Goal: Task Accomplishment & Management: Use online tool/utility

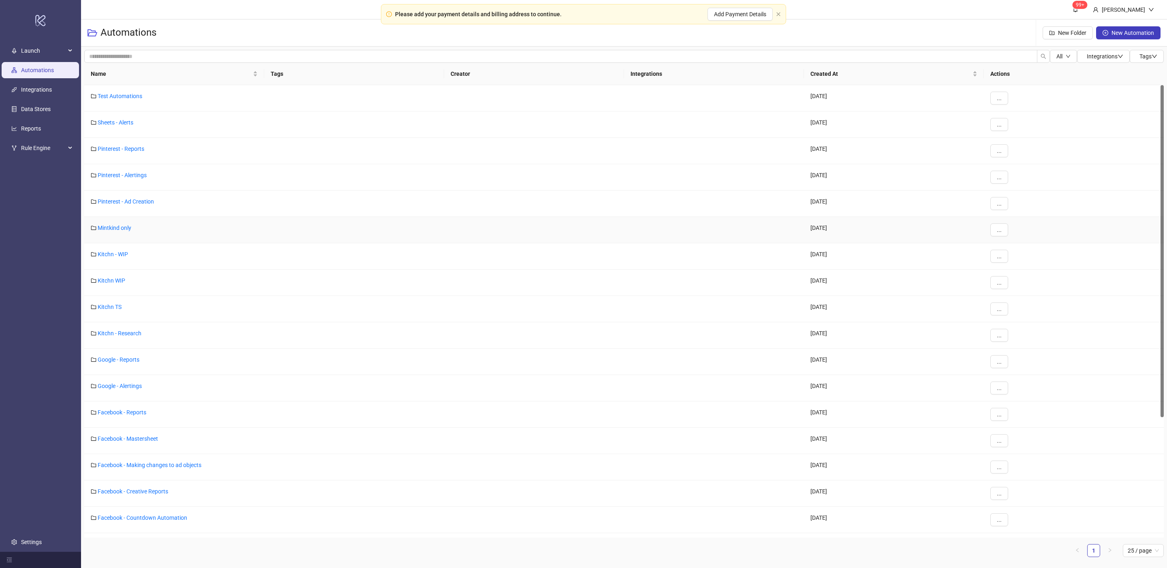
click at [125, 233] on div "Mintkind only" at bounding box center [174, 230] width 180 height 26
click at [126, 230] on link "Mintkind only" at bounding box center [115, 228] width 34 height 6
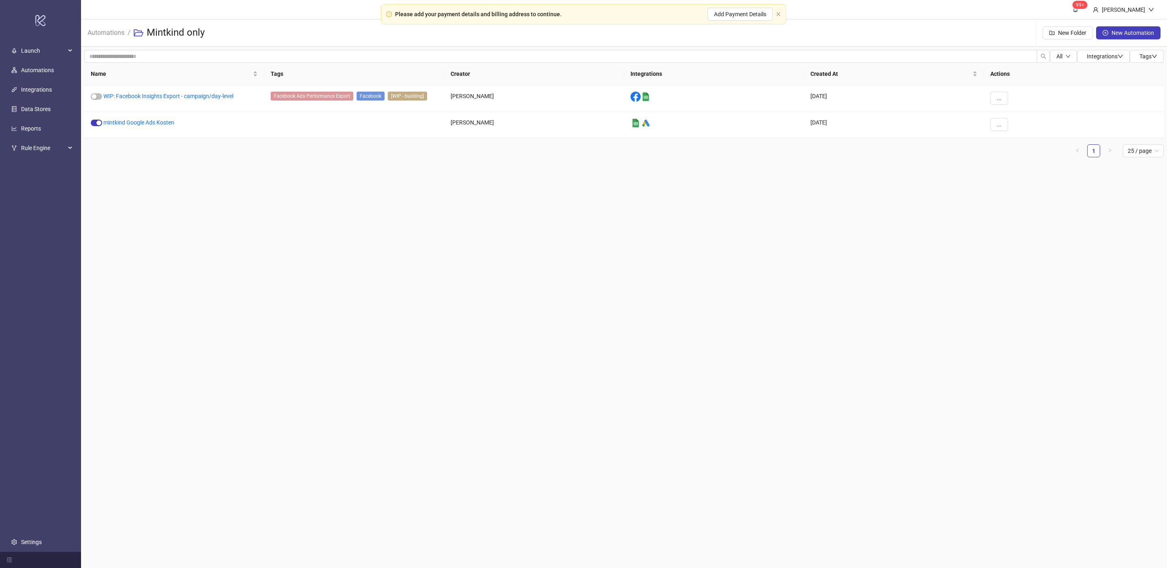
click at [205, 222] on main "99+ [PERSON_NAME] Automations / Mintkind only New Folder New Automation All Int…" at bounding box center [624, 284] width 1086 height 568
click at [171, 98] on link "WIP: Facebook Insights Export - campaign/day-level" at bounding box center [168, 96] width 130 height 6
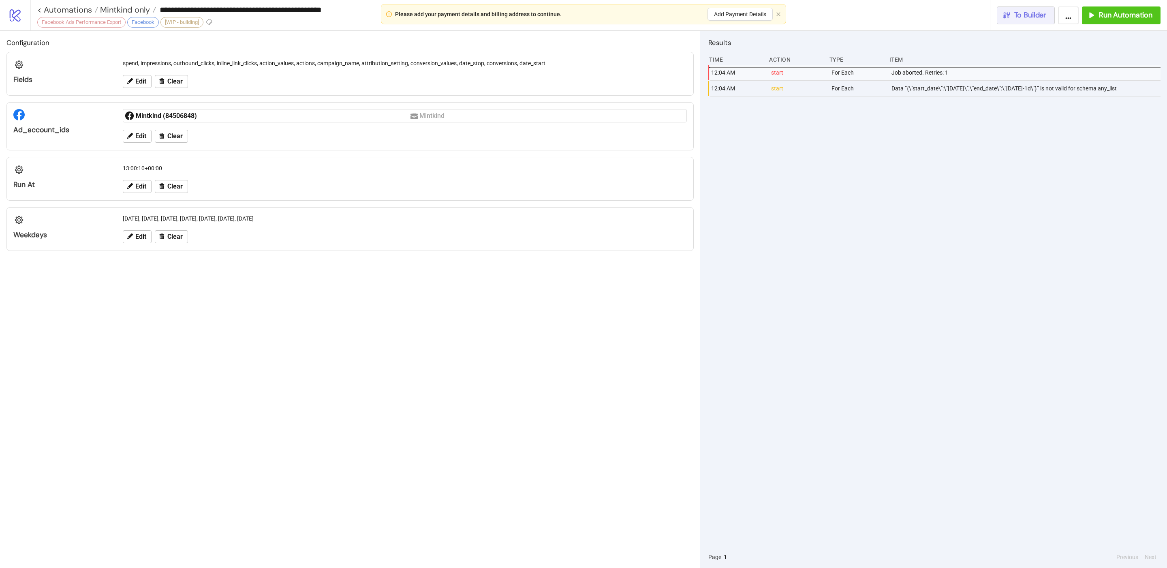
click at [1033, 17] on span "To Builder" at bounding box center [1031, 15] width 32 height 9
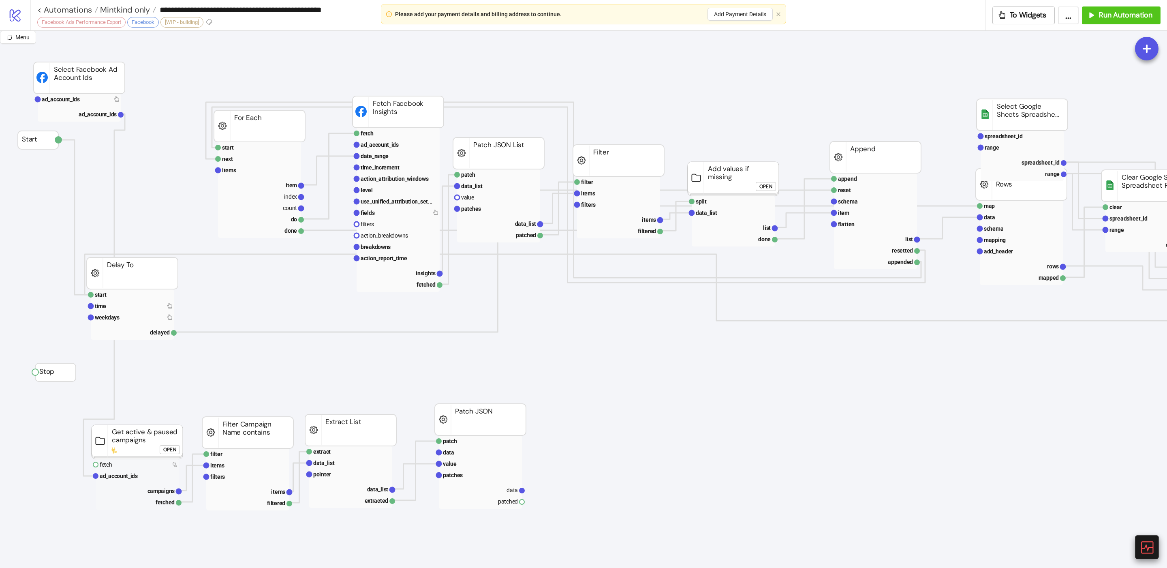
click at [1143, 552] on icon at bounding box center [1147, 547] width 12 height 12
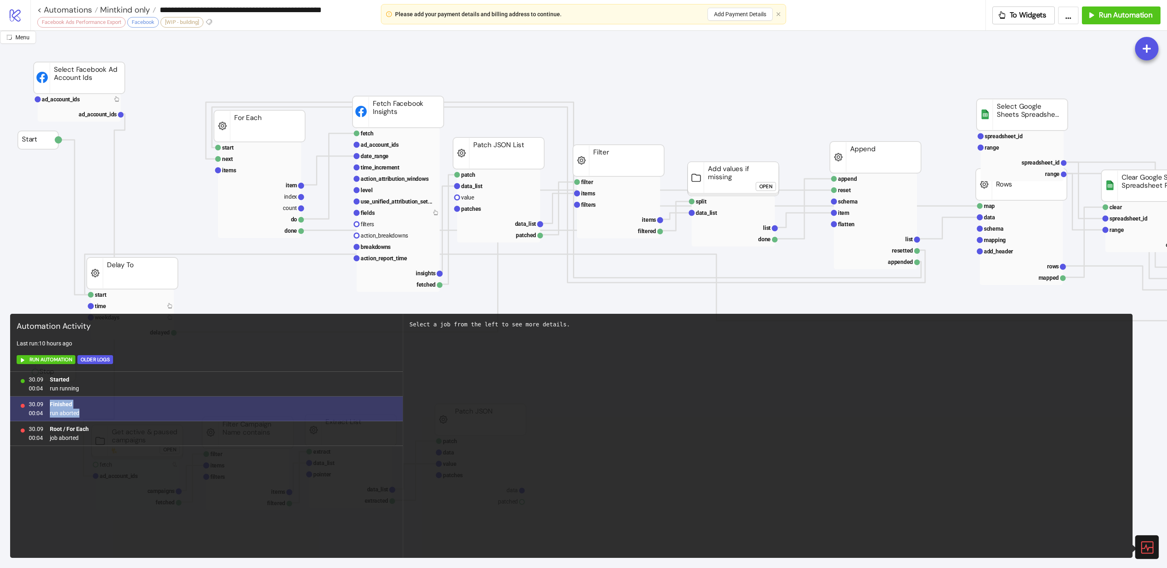
drag, startPoint x: 48, startPoint y: 400, endPoint x: 122, endPoint y: 413, distance: 75.0
click at [122, 413] on div "30.09 00:04 Finished run aborted" at bounding box center [206, 408] width 393 height 25
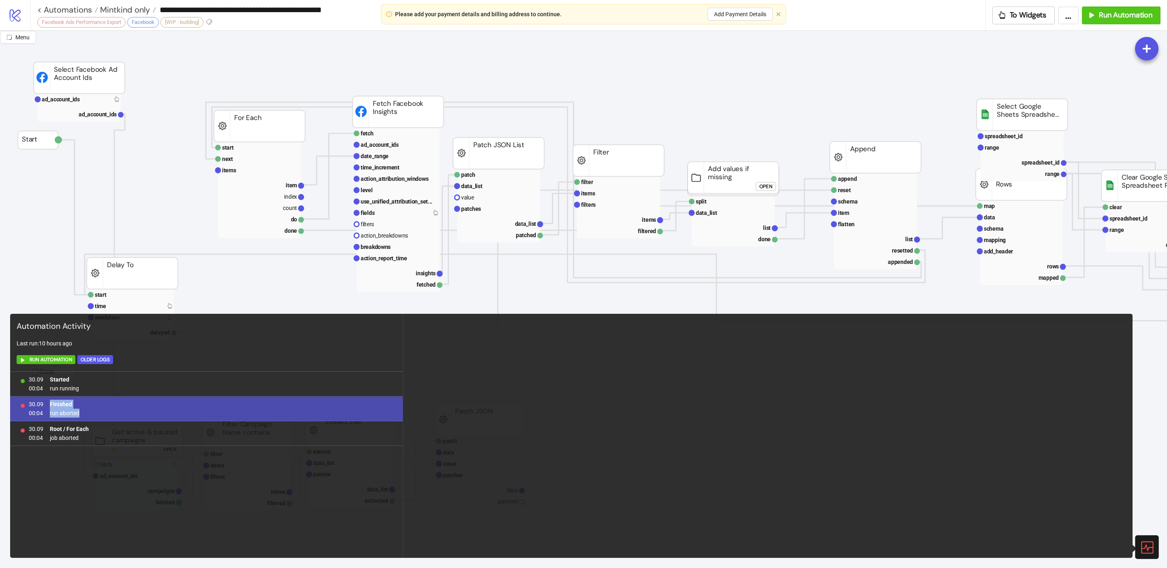
click at [1143, 544] on icon at bounding box center [1147, 547] width 14 height 14
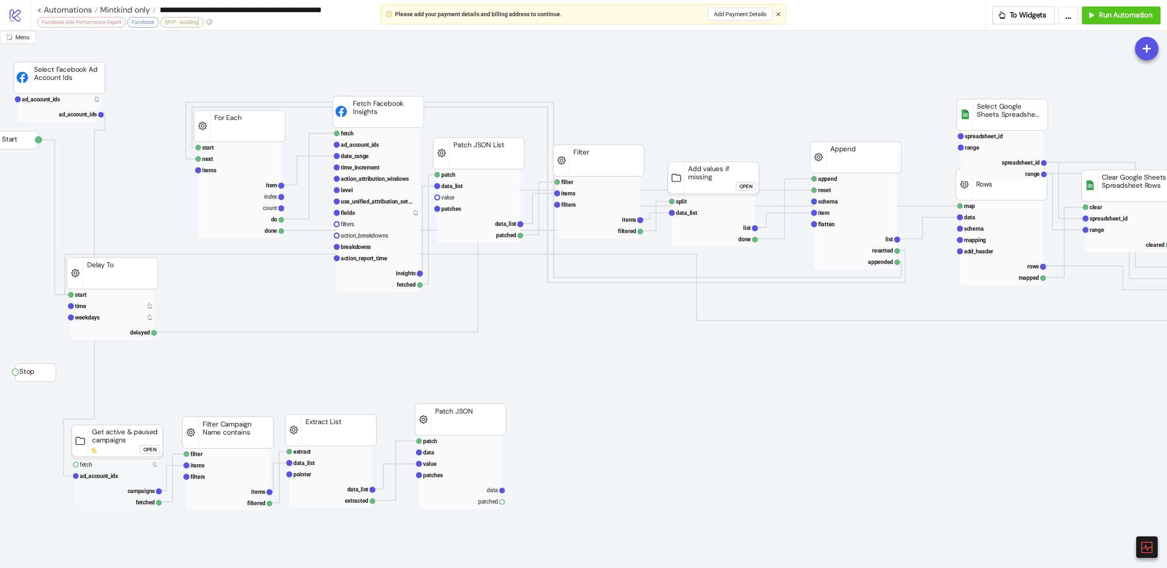
click at [778, 14] on icon "close" at bounding box center [779, 14] width 4 height 4
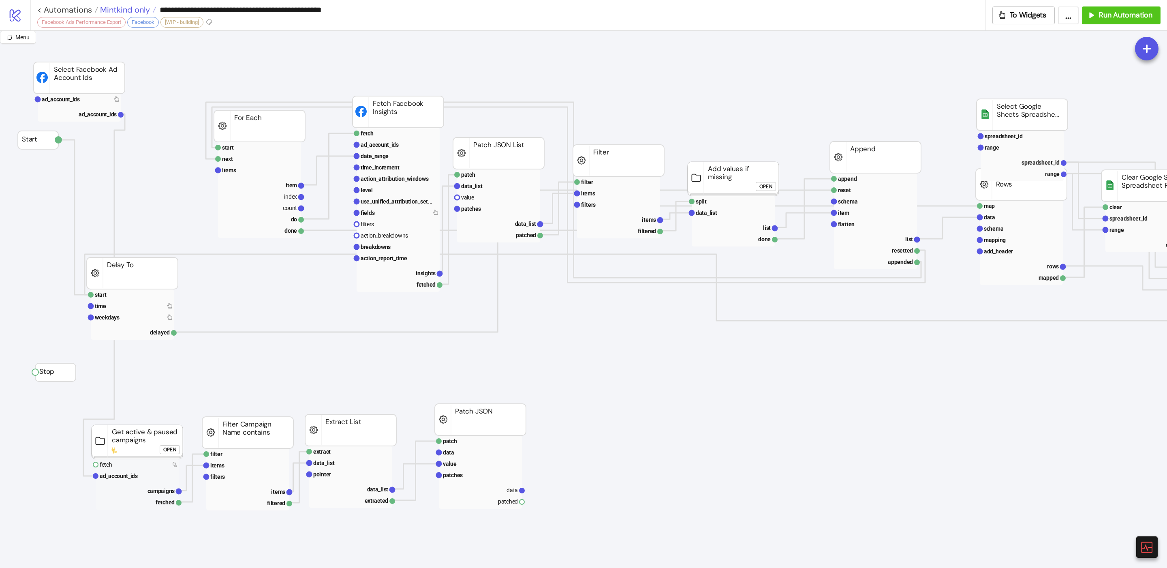
click at [138, 11] on span "Mintkind only" at bounding box center [124, 9] width 52 height 11
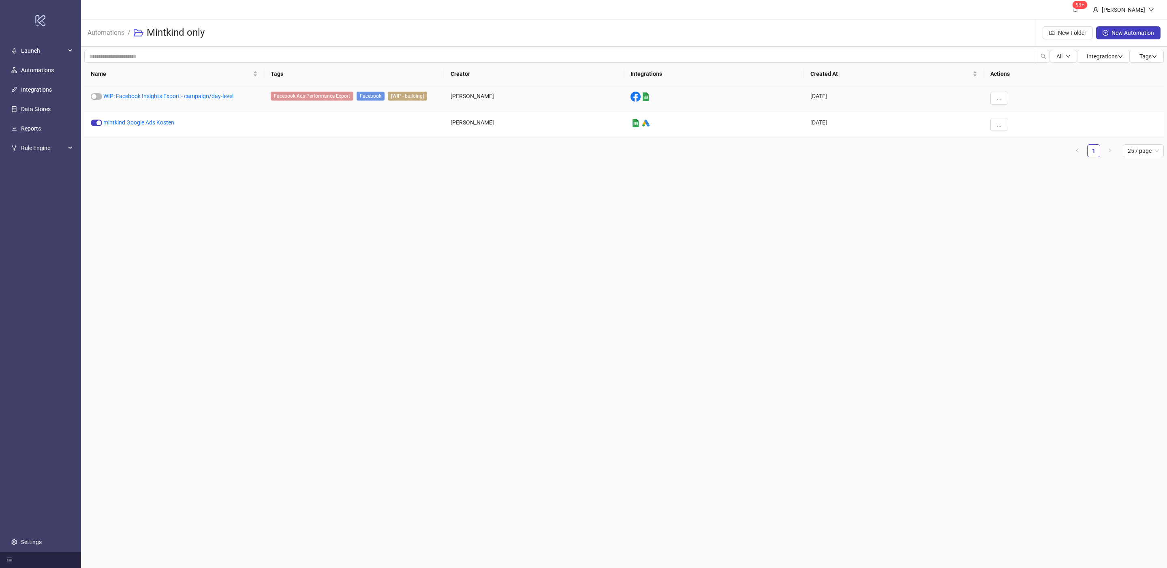
click at [176, 102] on div "WIP: Facebook Insights Export - campaign/day-level" at bounding box center [174, 98] width 180 height 26
click at [200, 90] on div "WIP: Facebook Insights Export - campaign/day-level" at bounding box center [174, 98] width 180 height 26
click at [190, 96] on link "WIP: Facebook Insights Export - campaign/day-level" at bounding box center [168, 96] width 130 height 6
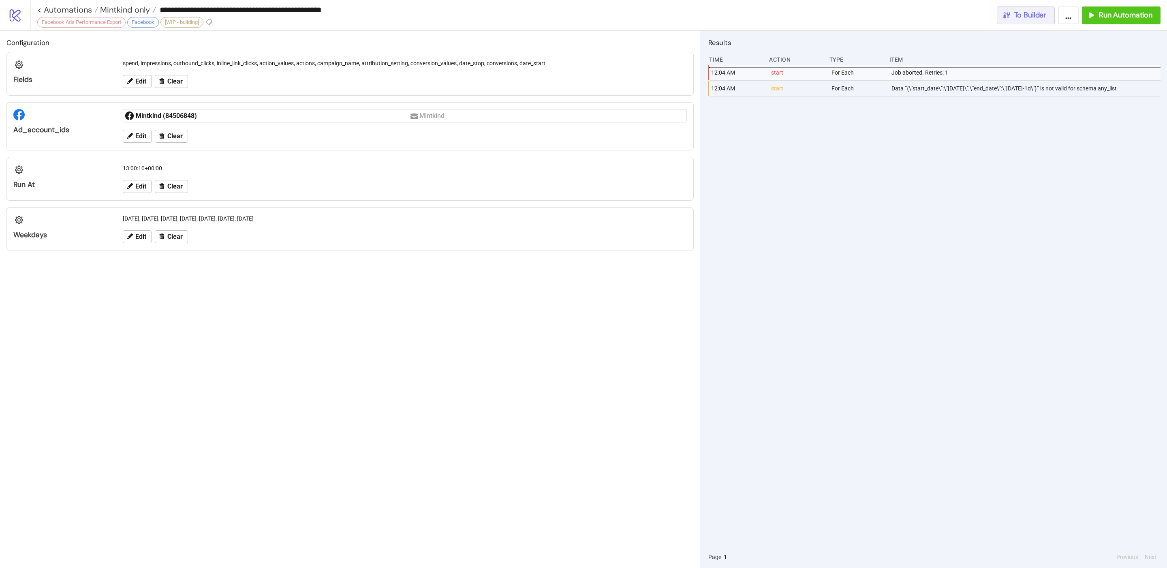
click at [1012, 20] on button "To Builder" at bounding box center [1026, 15] width 58 height 18
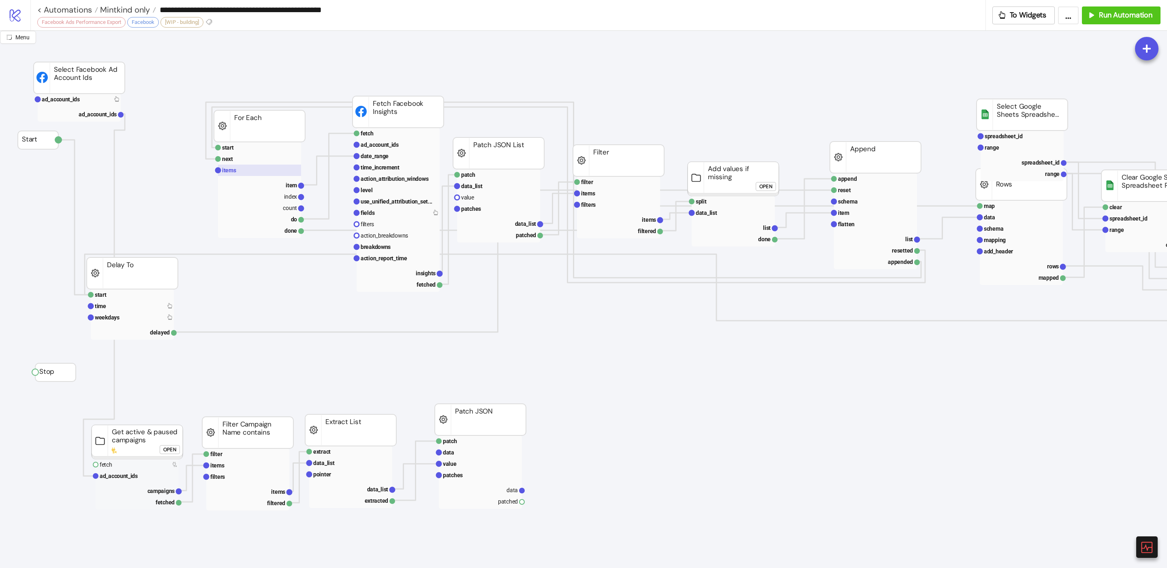
click at [228, 171] on text "items" at bounding box center [229, 170] width 14 height 6
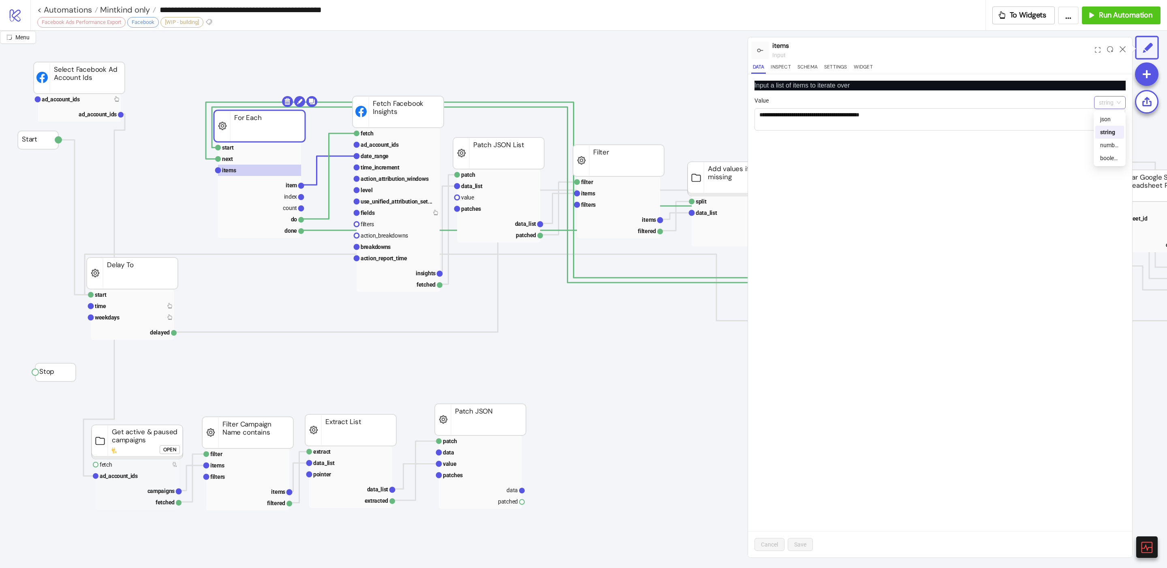
click at [1116, 100] on span "string" at bounding box center [1110, 102] width 22 height 12
click at [1109, 122] on div "json" at bounding box center [1109, 119] width 19 height 9
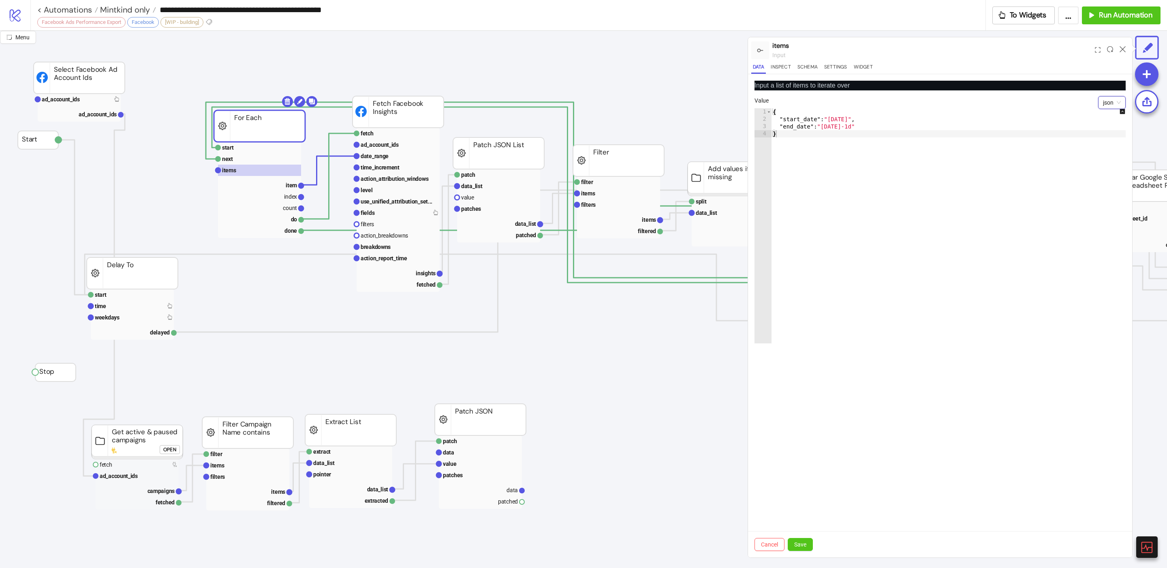
click at [1117, 100] on span "json" at bounding box center [1112, 102] width 18 height 12
click at [1111, 147] on div "number" at bounding box center [1111, 145] width 15 height 9
click at [1117, 104] on span "number" at bounding box center [1107, 102] width 27 height 12
click at [1110, 162] on div "boolean" at bounding box center [1108, 158] width 24 height 9
click at [1103, 100] on span "boolean" at bounding box center [1108, 102] width 28 height 12
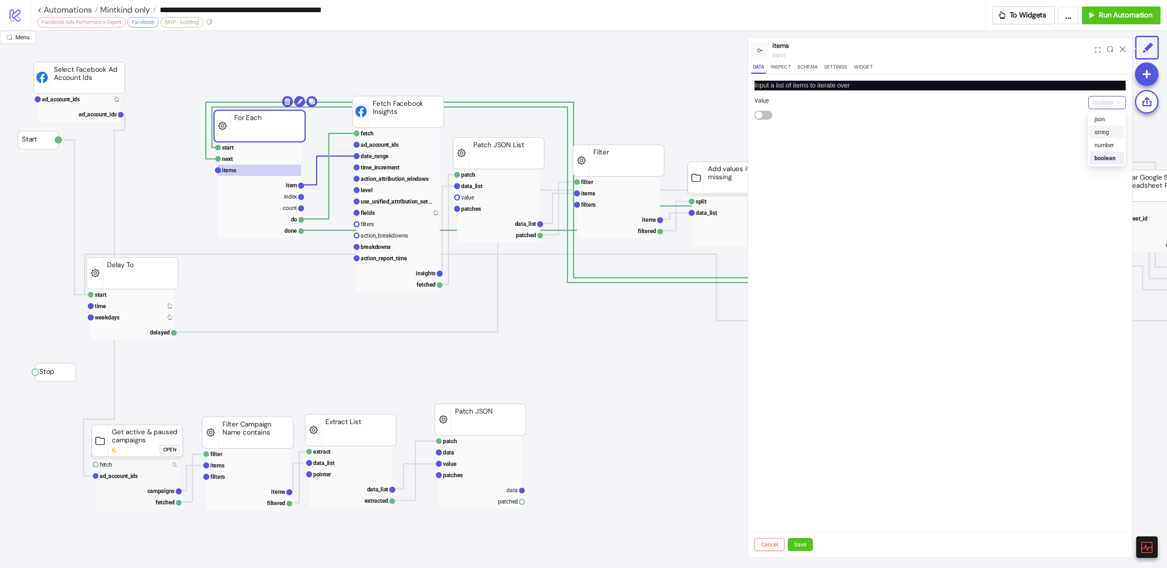
click at [1115, 136] on div "string" at bounding box center [1107, 132] width 25 height 9
click at [1111, 111] on textarea "*****" at bounding box center [940, 119] width 371 height 22
click at [1111, 107] on span "string" at bounding box center [1110, 102] width 22 height 12
click at [1110, 118] on div "json" at bounding box center [1109, 119] width 19 height 9
type textarea "*****"
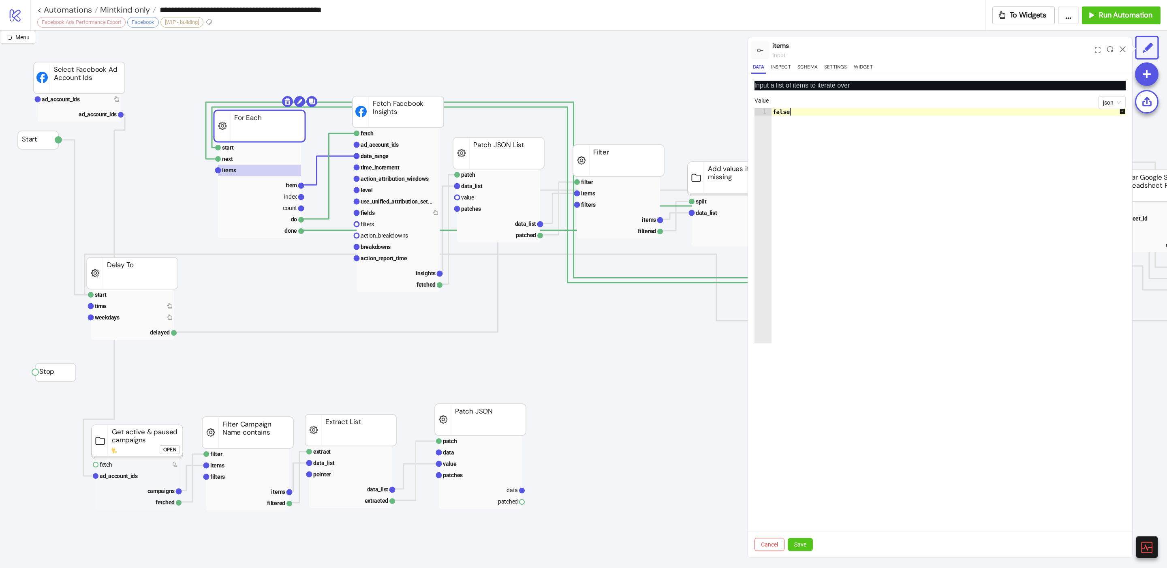
click at [1110, 110] on div "false" at bounding box center [952, 233] width 363 height 250
click at [760, 550] on div "Cancel Save" at bounding box center [940, 544] width 384 height 26
click at [768, 543] on span "Cancel" at bounding box center [769, 544] width 17 height 6
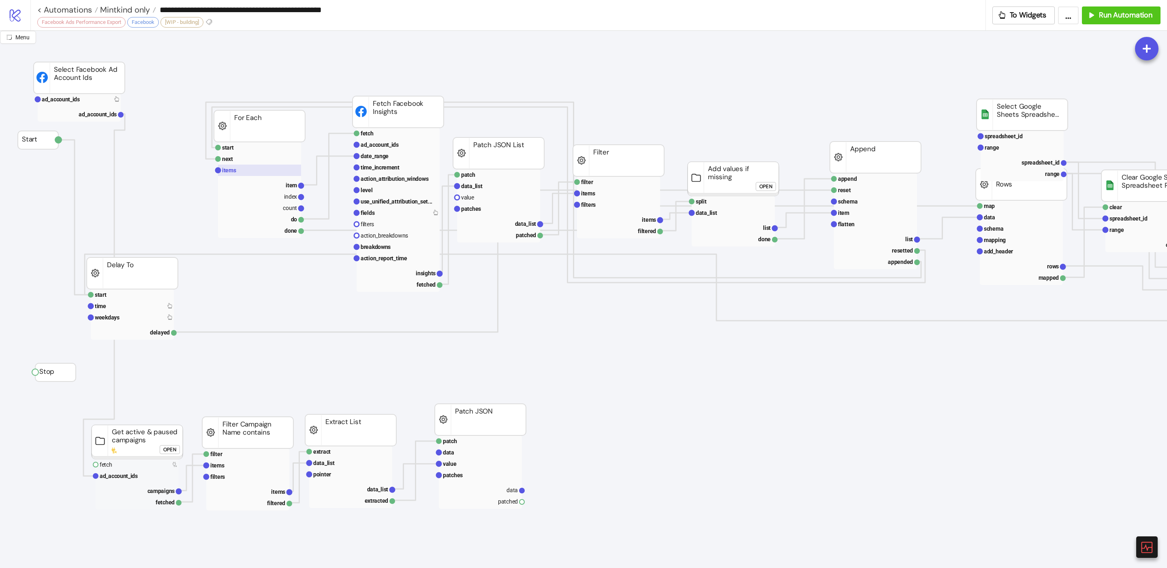
click at [242, 171] on rect at bounding box center [259, 170] width 83 height 11
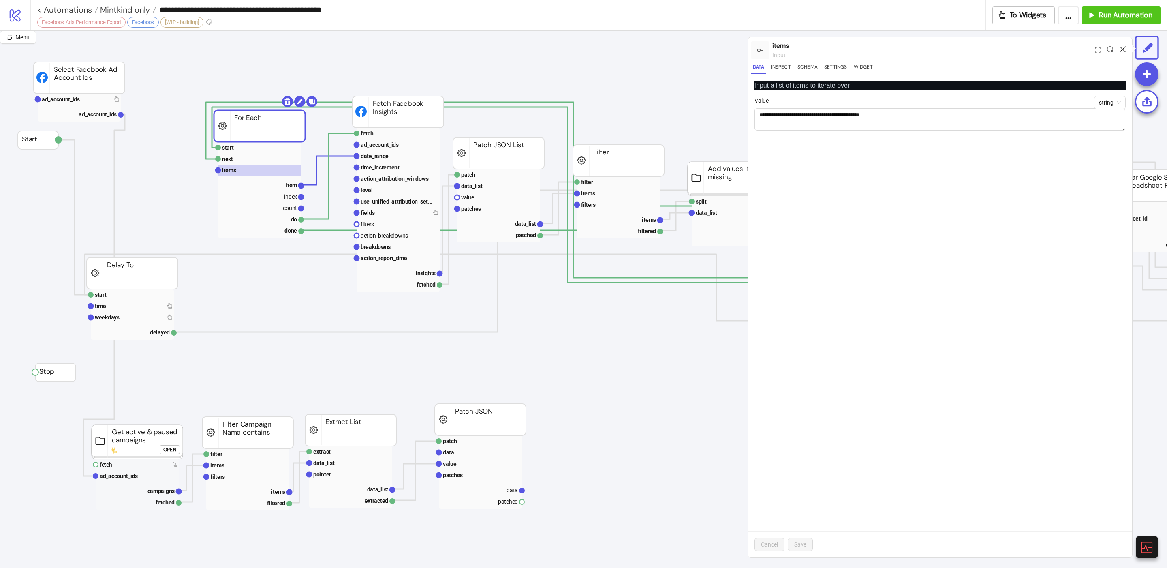
click at [1122, 48] on icon at bounding box center [1123, 49] width 6 height 6
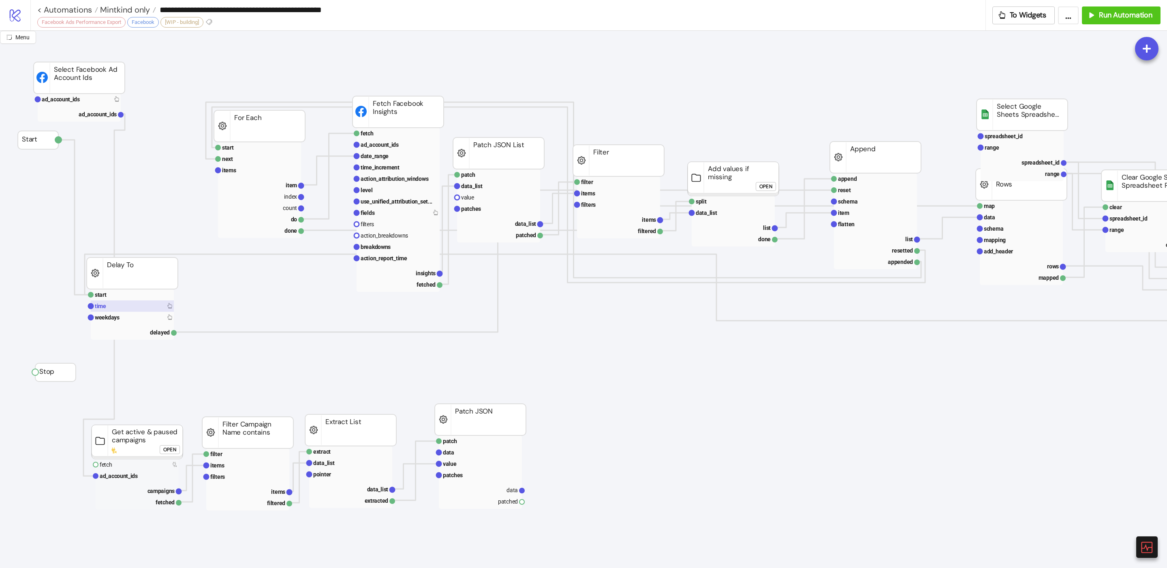
click at [113, 307] on rect at bounding box center [132, 305] width 83 height 11
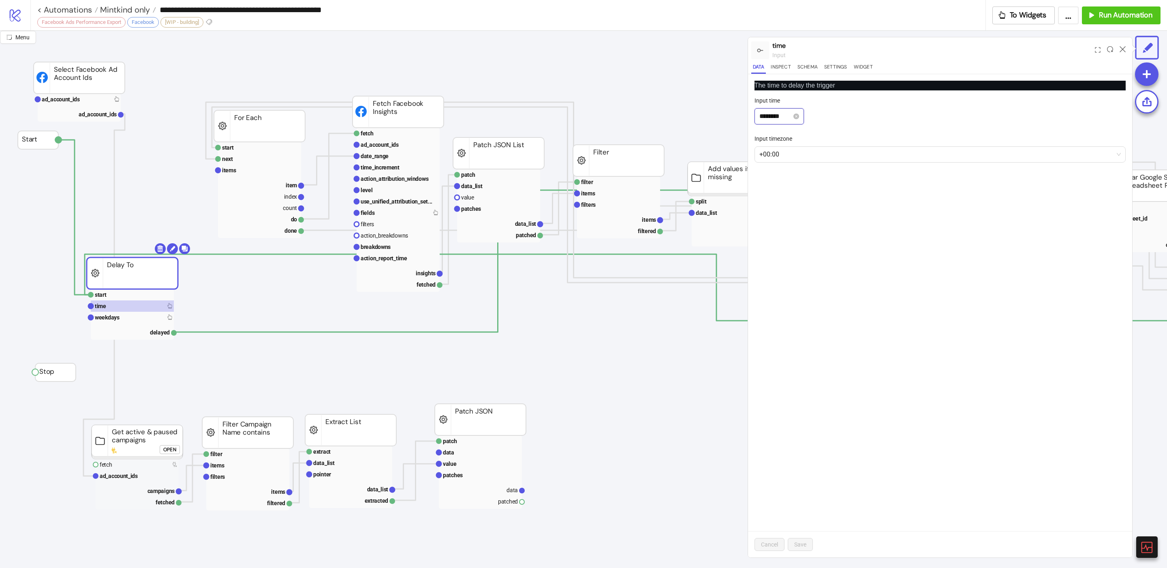
click at [783, 120] on input "********" at bounding box center [776, 116] width 32 height 10
click at [813, 136] on div "AM" at bounding box center [811, 135] width 19 height 11
click at [768, 201] on div "10" at bounding box center [765, 198] width 19 height 11
type input "********"
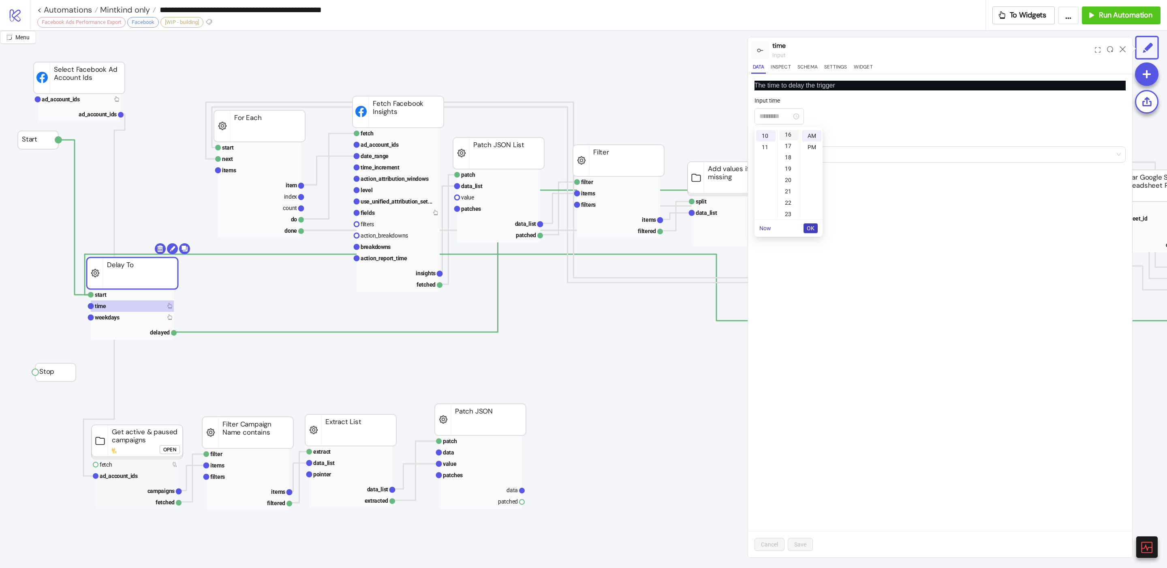
click at [790, 131] on div "16" at bounding box center [788, 134] width 19 height 11
click at [816, 226] on button "OK" at bounding box center [811, 228] width 14 height 10
drag, startPoint x: 815, startPoint y: 549, endPoint x: 806, endPoint y: 548, distance: 9.0
click at [813, 549] on div "Cancel Save" at bounding box center [940, 544] width 384 height 26
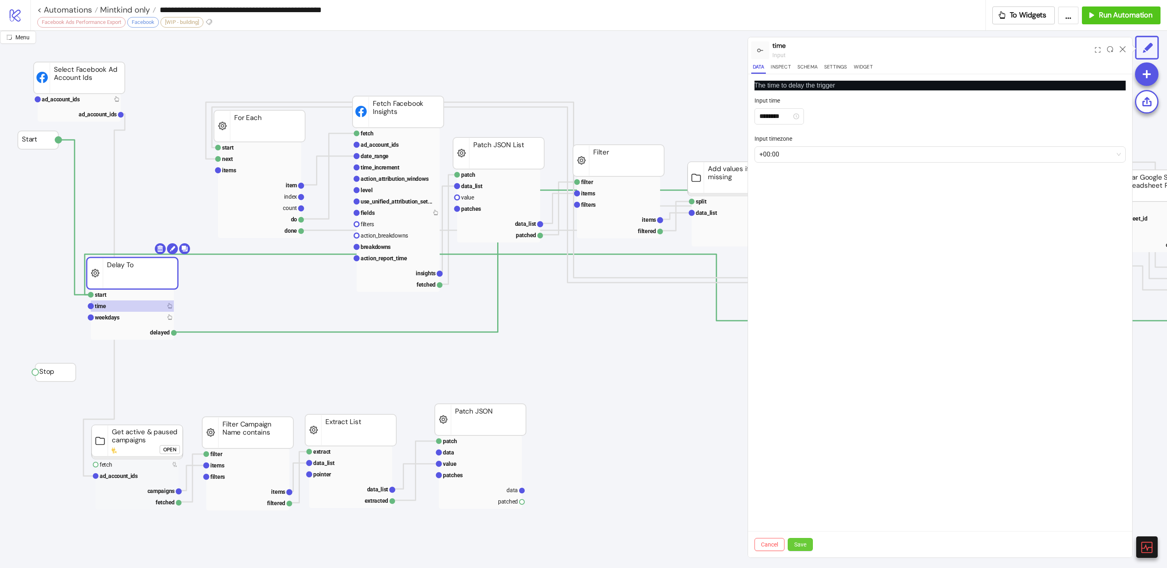
click at [806, 548] on button "Save" at bounding box center [800, 544] width 25 height 13
click at [1125, 49] on icon at bounding box center [1123, 49] width 6 height 6
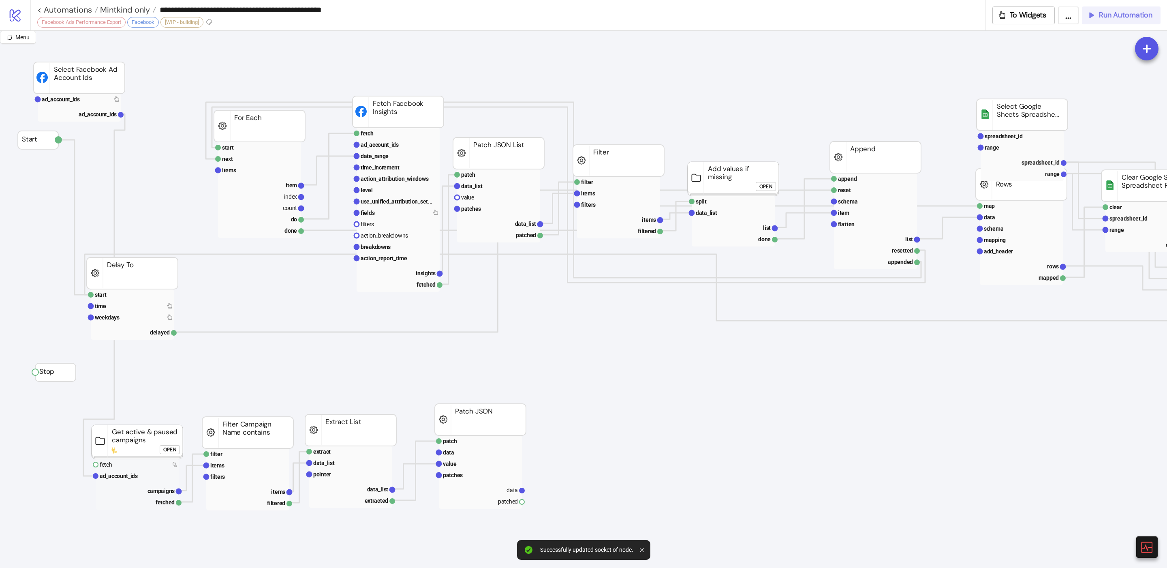
drag, startPoint x: 1105, startPoint y: 14, endPoint x: 1103, endPoint y: 18, distance: 4.9
click at [1104, 15] on span "Run Automation" at bounding box center [1126, 15] width 54 height 9
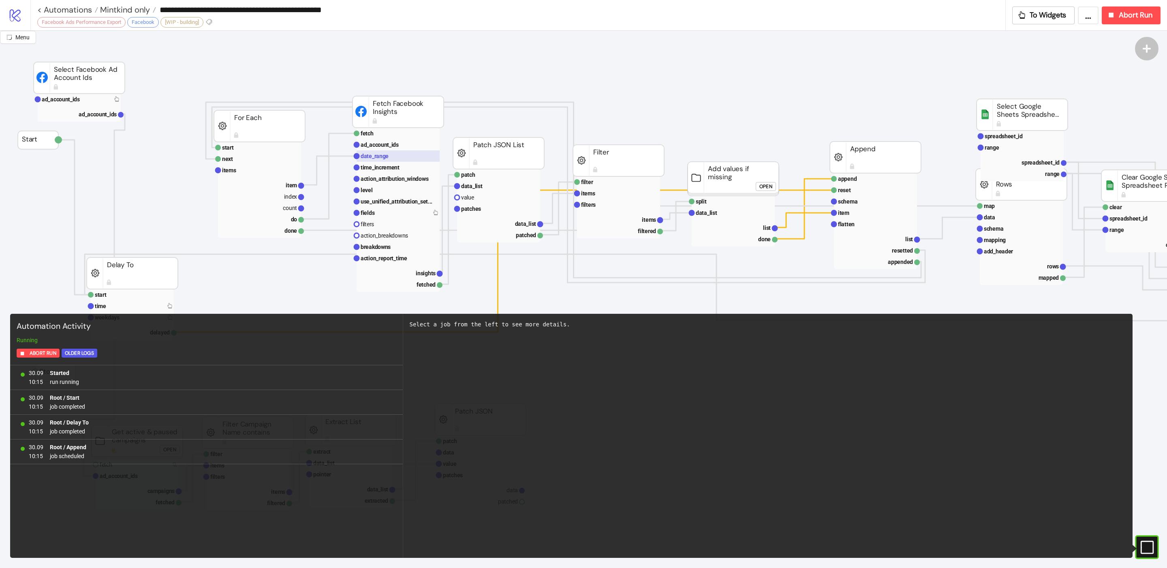
click at [407, 156] on rect at bounding box center [398, 155] width 83 height 11
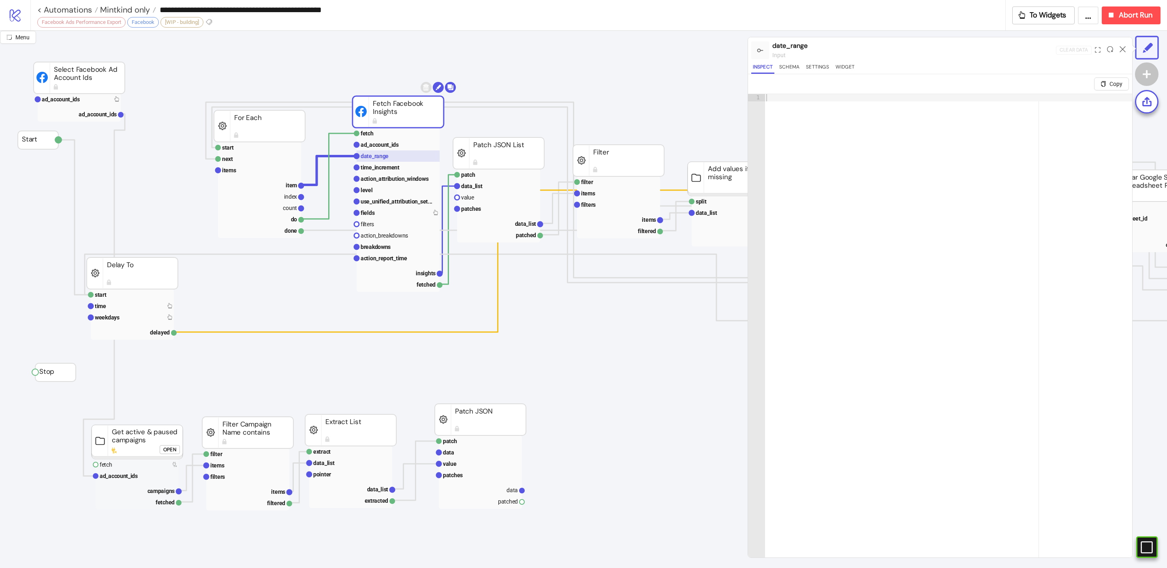
click at [391, 155] on rect at bounding box center [398, 155] width 83 height 11
click at [266, 184] on rect at bounding box center [259, 184] width 83 height 11
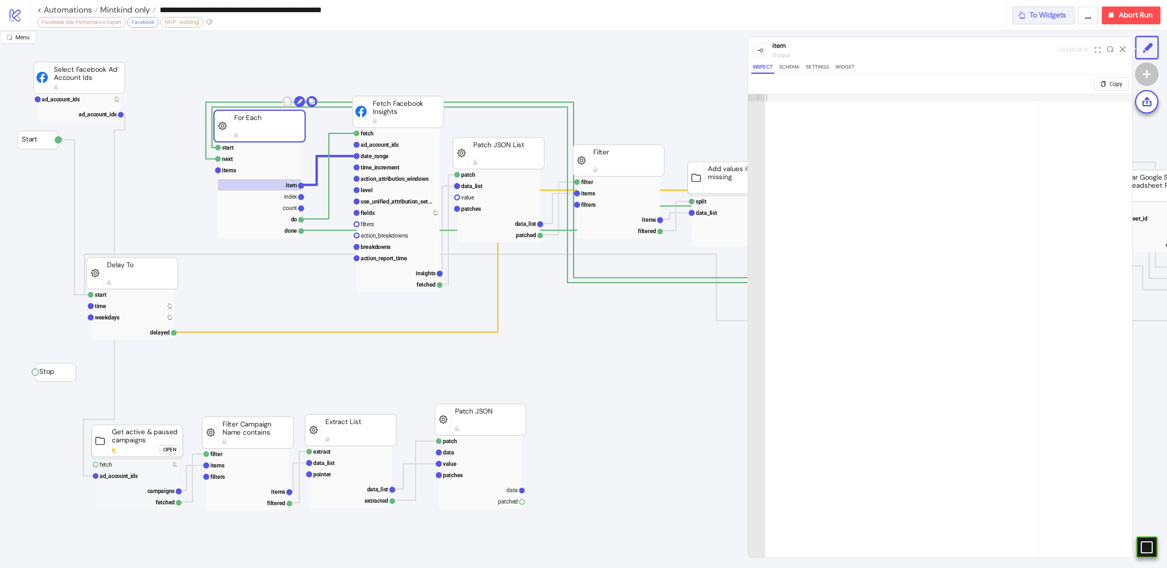
drag, startPoint x: 1043, startPoint y: 13, endPoint x: 947, endPoint y: 10, distance: 96.5
click at [960, 14] on div "**********" at bounding box center [598, 15] width 1137 height 30
click at [1142, 543] on rect at bounding box center [1136, 547] width 12 height 12
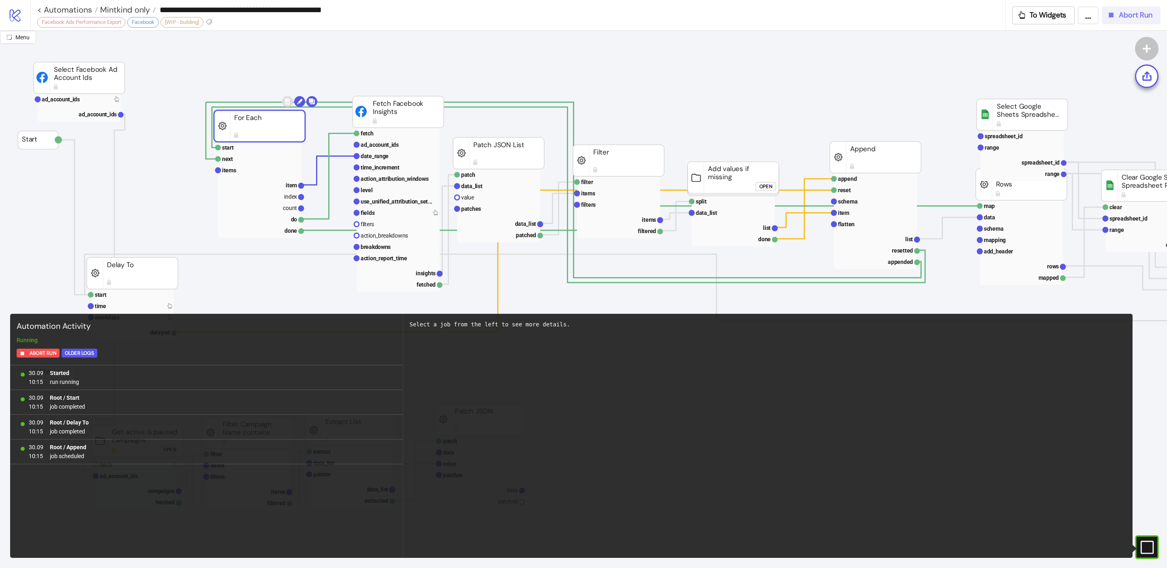
click at [1117, 16] on div "Abort Run" at bounding box center [1130, 15] width 46 height 9
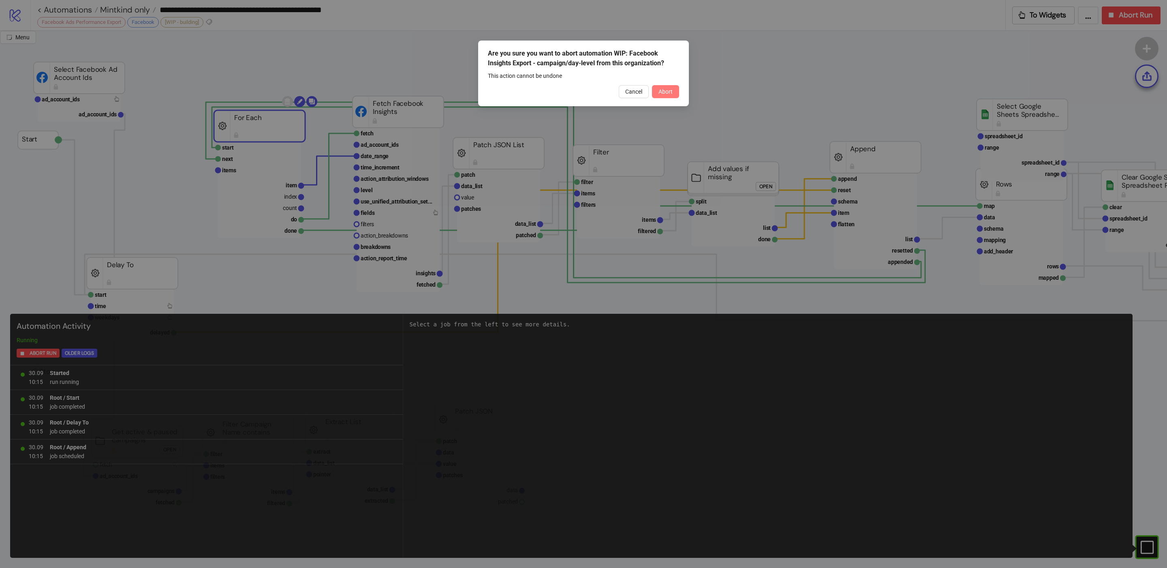
click at [667, 88] on span "Abort" at bounding box center [666, 91] width 14 height 6
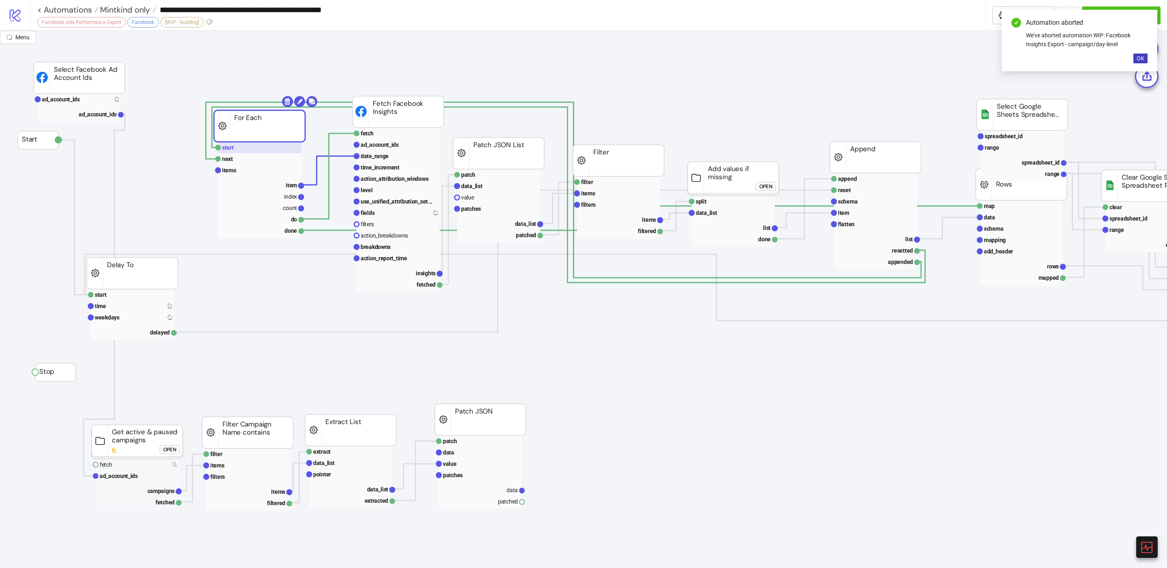
click at [236, 148] on rect at bounding box center [259, 147] width 83 height 11
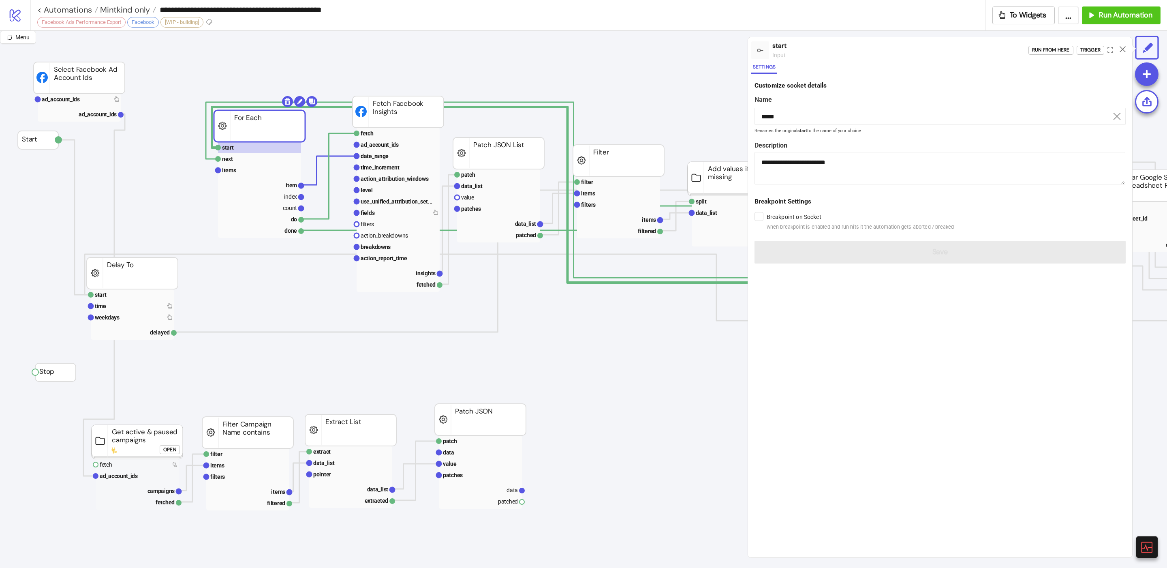
drag, startPoint x: 1123, startPoint y: 50, endPoint x: 954, endPoint y: 81, distance: 171.9
click at [1123, 50] on icon at bounding box center [1123, 49] width 6 height 6
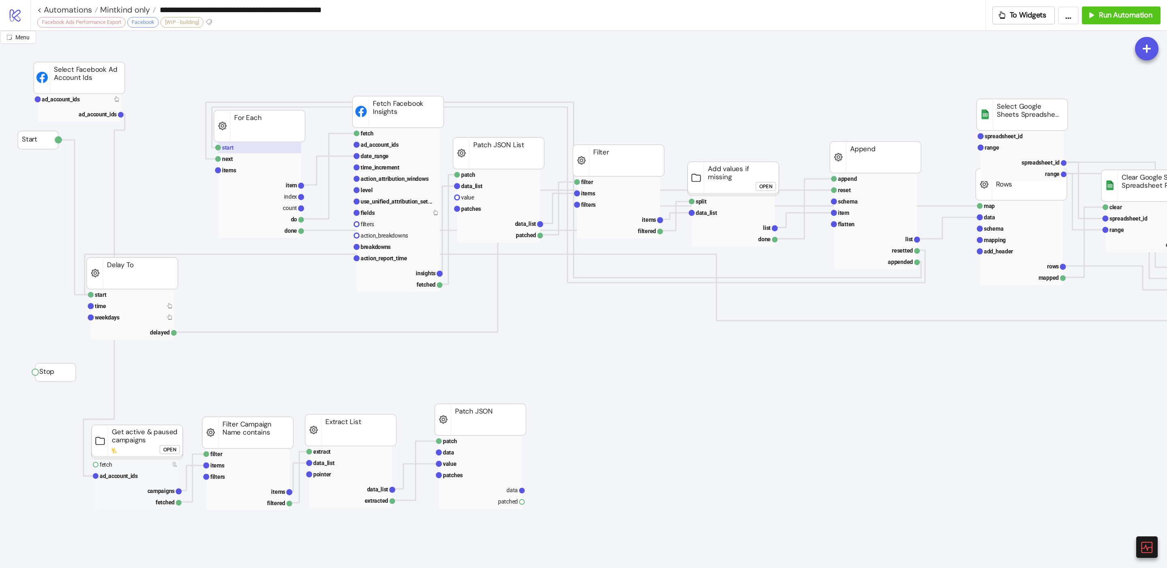
click at [226, 146] on text "start" at bounding box center [228, 147] width 12 height 6
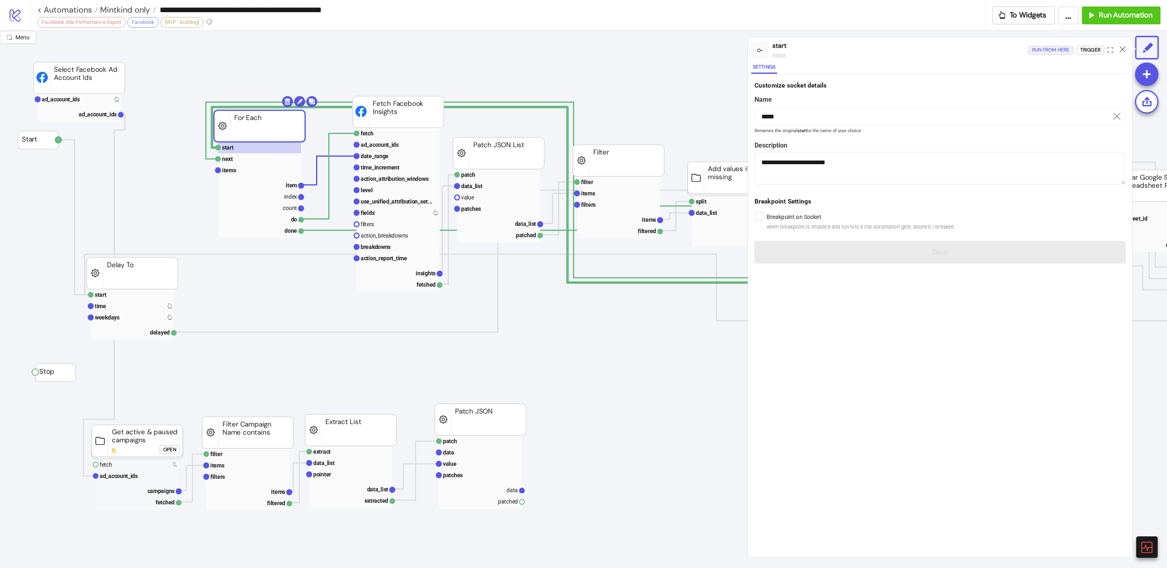
click at [1044, 50] on div "Run from here" at bounding box center [1051, 49] width 38 height 9
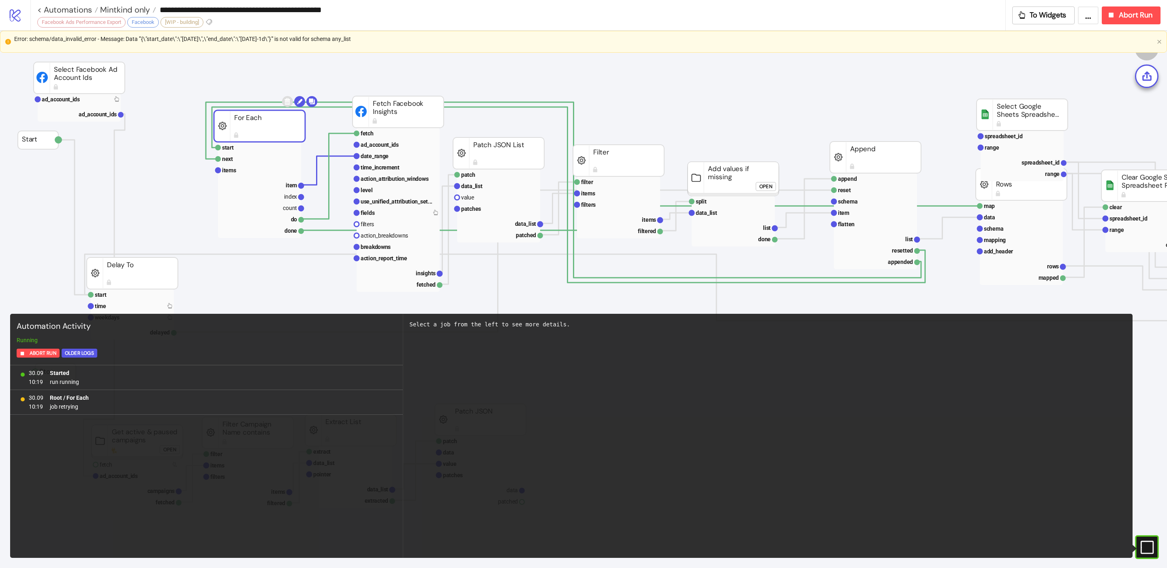
drag, startPoint x: 204, startPoint y: 38, endPoint x: 355, endPoint y: 45, distance: 151.4
click at [356, 46] on div "Error: schema/data_invalid_error - Message: Data '"{\"start_date\":\"[DATE]\",\…" at bounding box center [584, 41] width 1140 height 15
click at [355, 45] on div "Error: schema/data_invalid_error - Message: Data '"{\"start_date\":\"[DATE]\",\…" at bounding box center [584, 41] width 1140 height 15
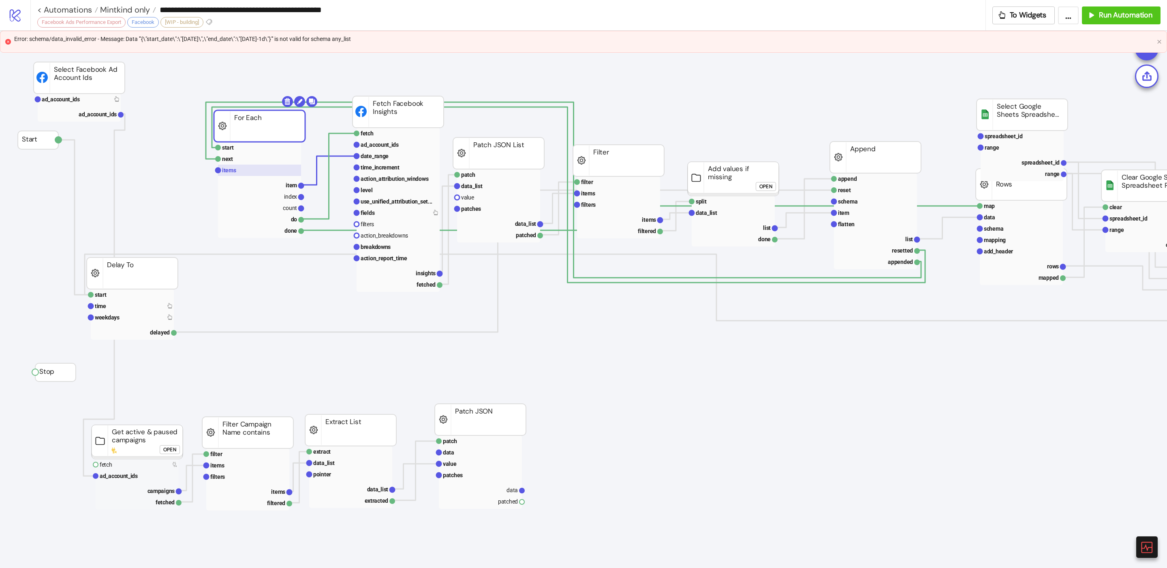
click at [238, 173] on rect at bounding box center [259, 170] width 83 height 11
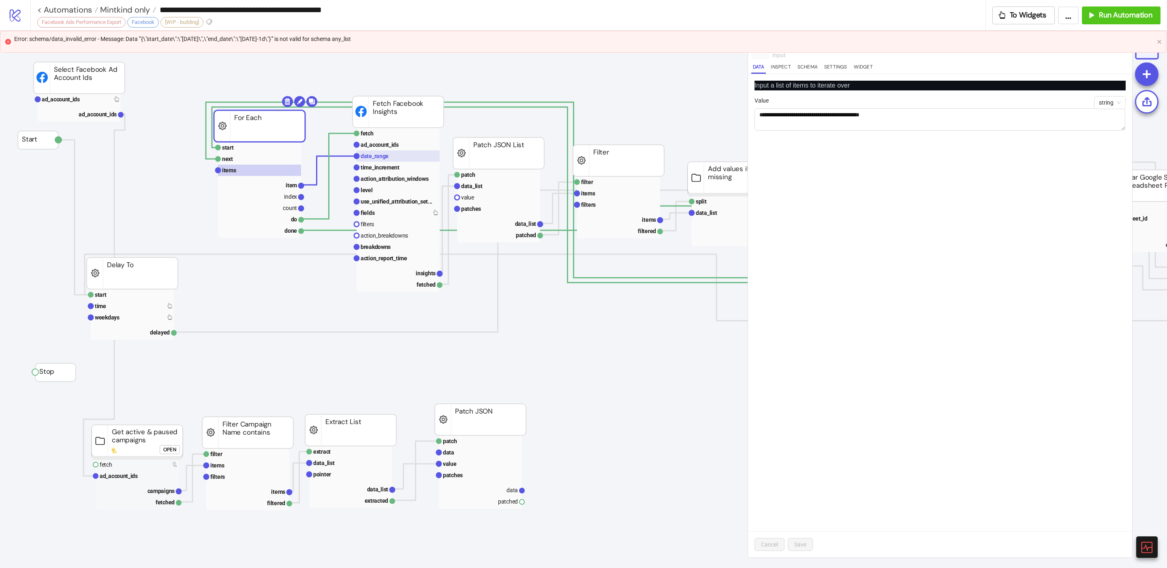
click at [392, 155] on rect at bounding box center [398, 155] width 83 height 11
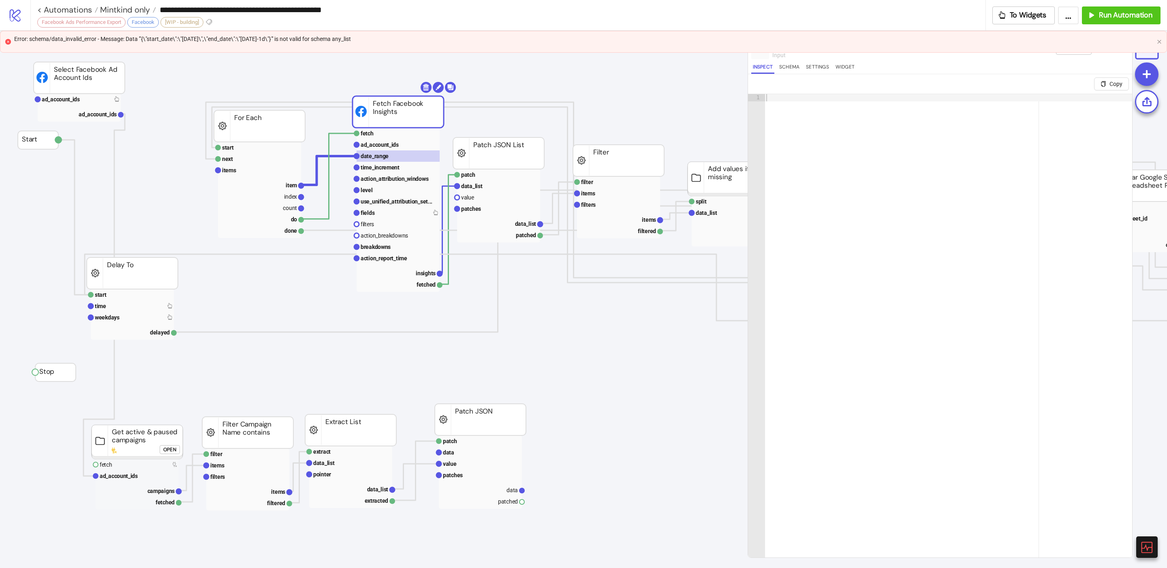
click at [1160, 39] on icon "close" at bounding box center [1159, 41] width 5 height 5
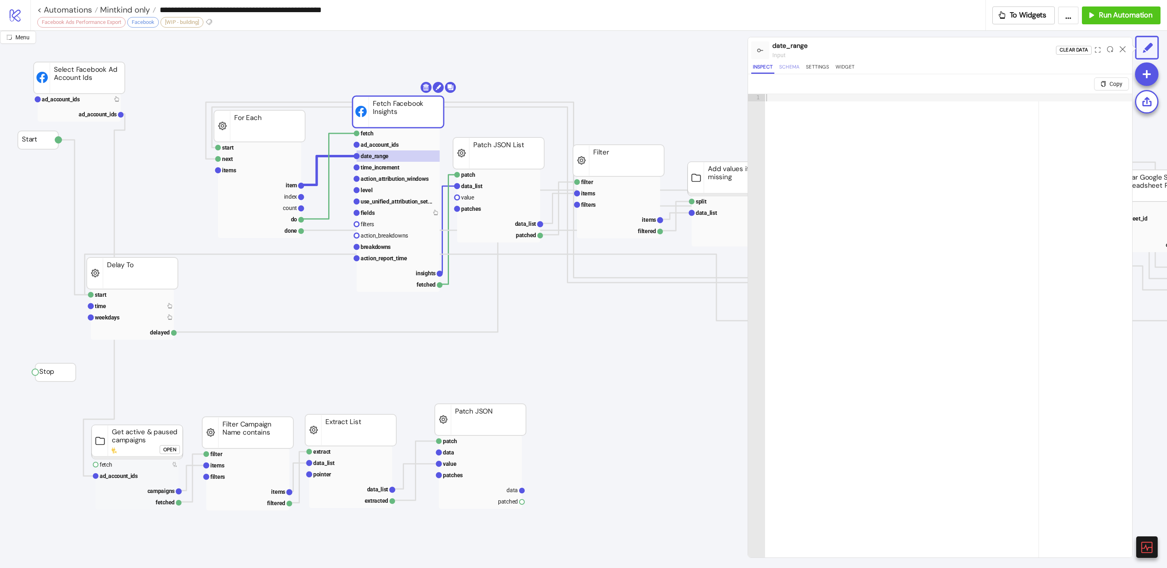
click at [778, 67] on button "Schema" at bounding box center [790, 68] width 24 height 11
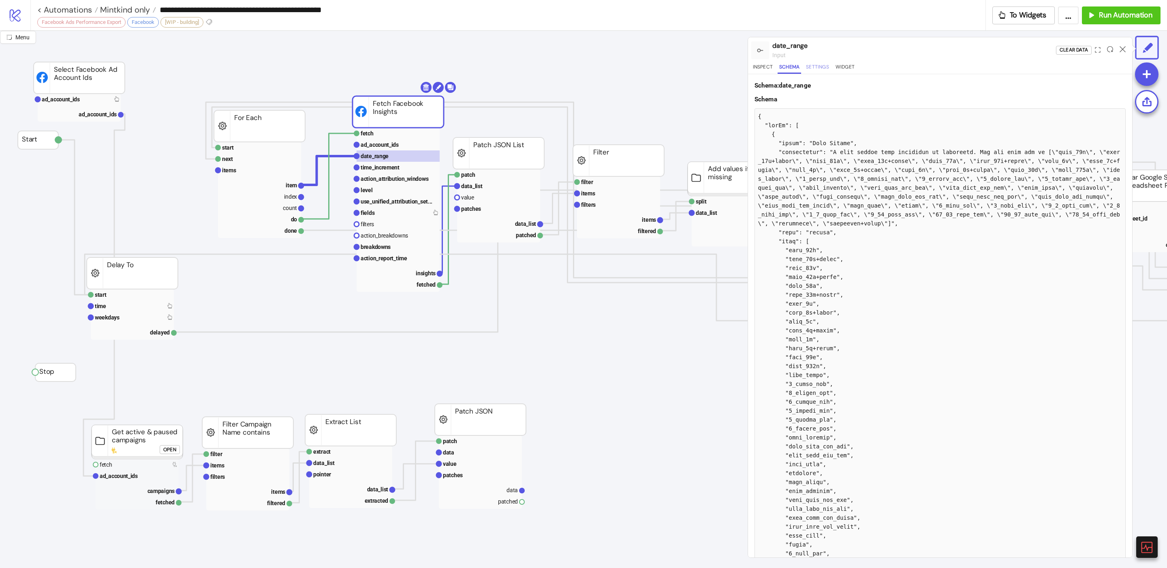
drag, startPoint x: 818, startPoint y: 71, endPoint x: 826, endPoint y: 71, distance: 7.3
click at [820, 71] on button "Settings" at bounding box center [818, 68] width 26 height 11
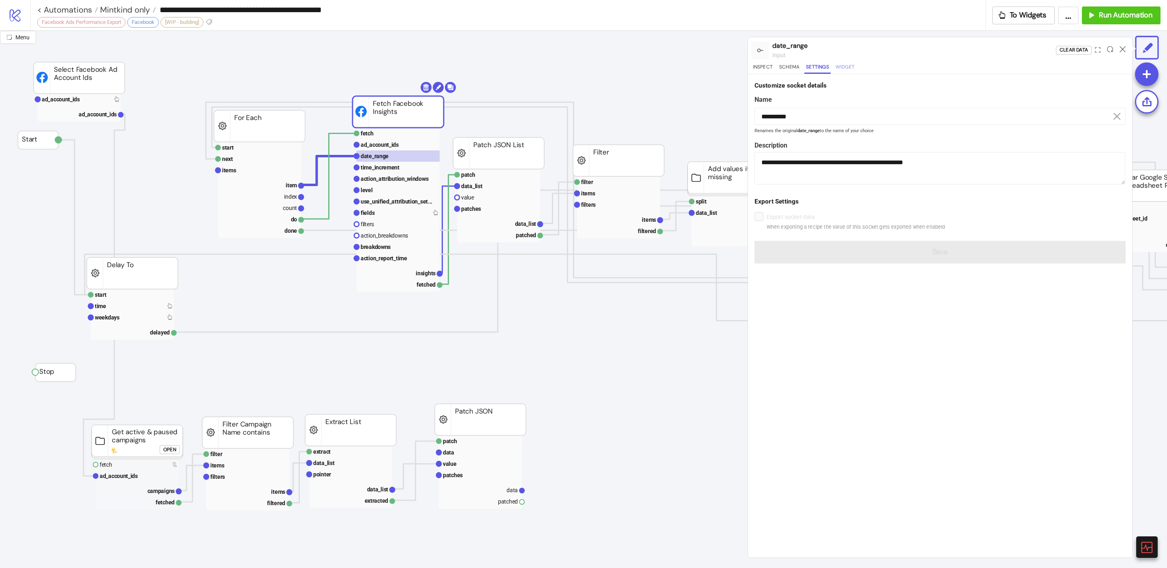
click at [850, 71] on button "Widget" at bounding box center [845, 68] width 22 height 11
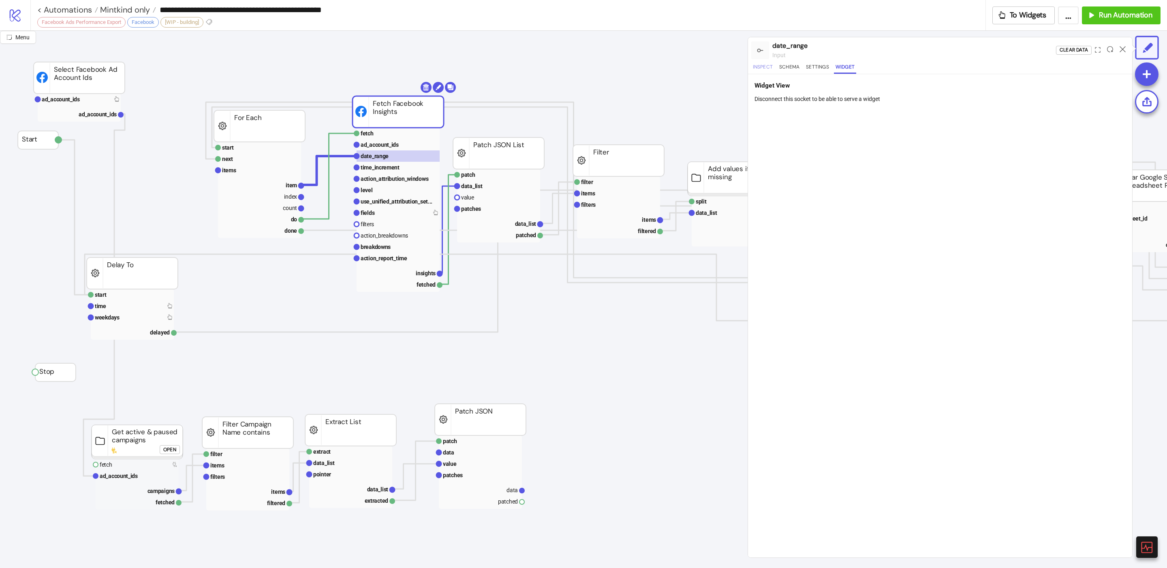
click at [765, 66] on button "Inspect" at bounding box center [762, 68] width 23 height 11
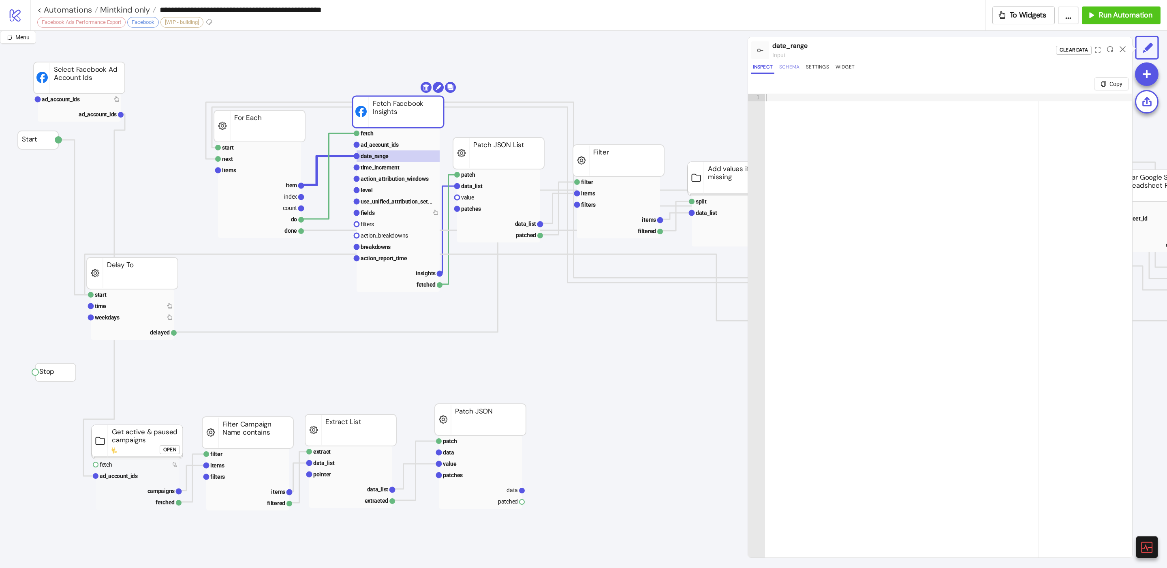
click at [786, 66] on button "Schema" at bounding box center [790, 68] width 24 height 11
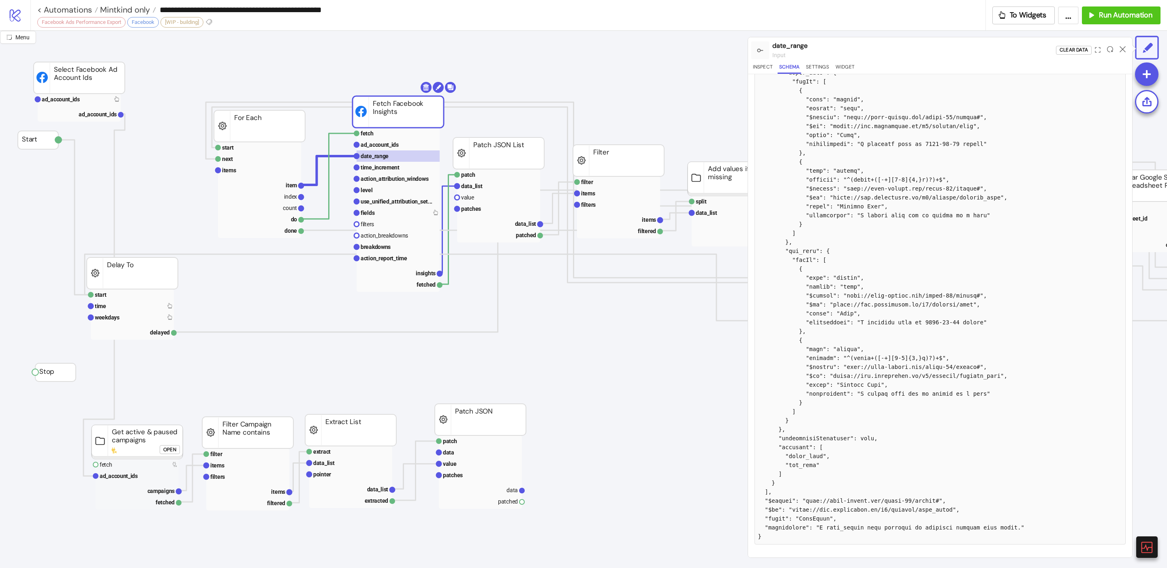
scroll to position [0, 0]
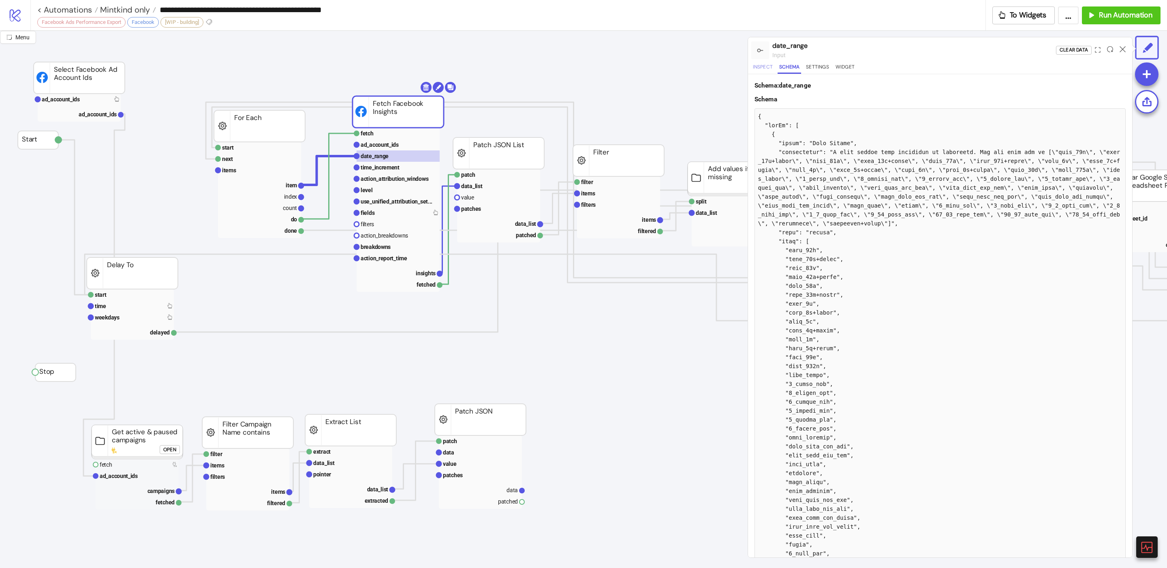
click at [763, 65] on button "Inspect" at bounding box center [762, 68] width 23 height 11
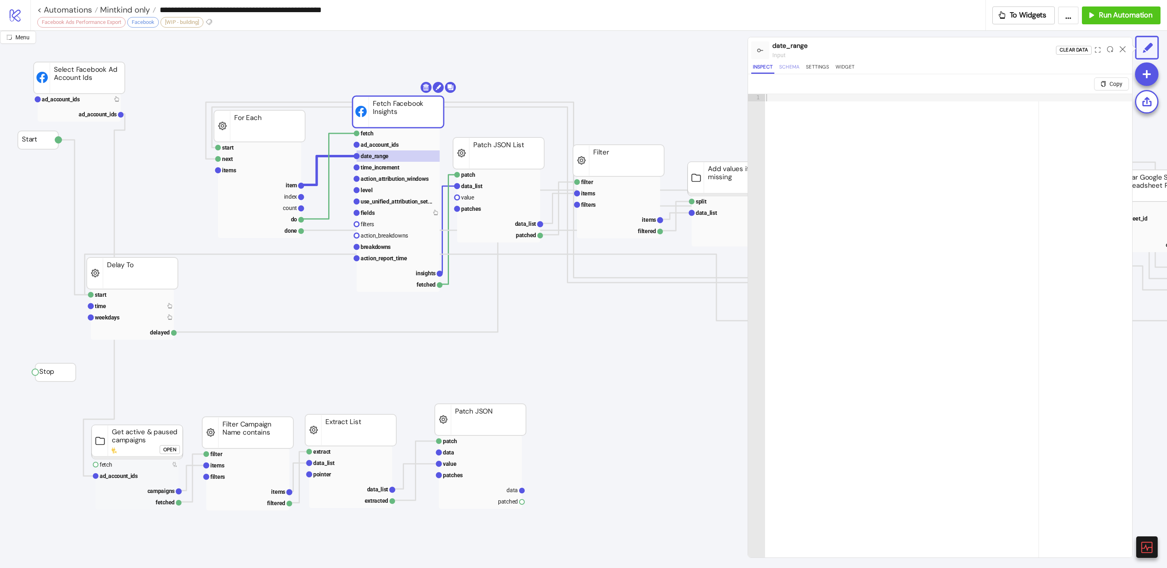
click at [790, 69] on button "Schema" at bounding box center [790, 68] width 24 height 11
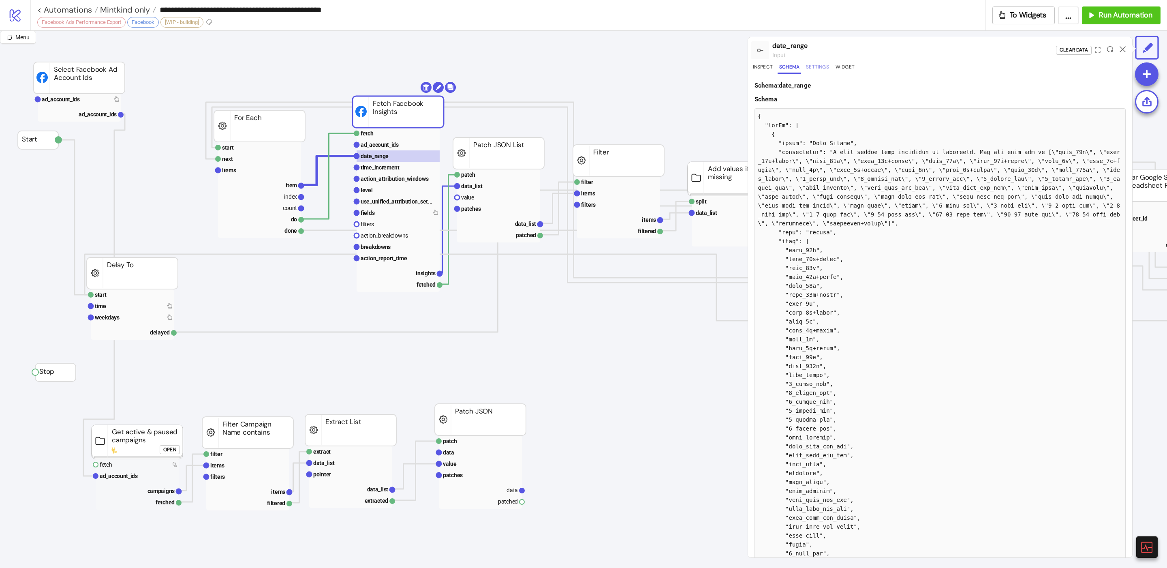
click at [819, 66] on button "Settings" at bounding box center [818, 68] width 26 height 11
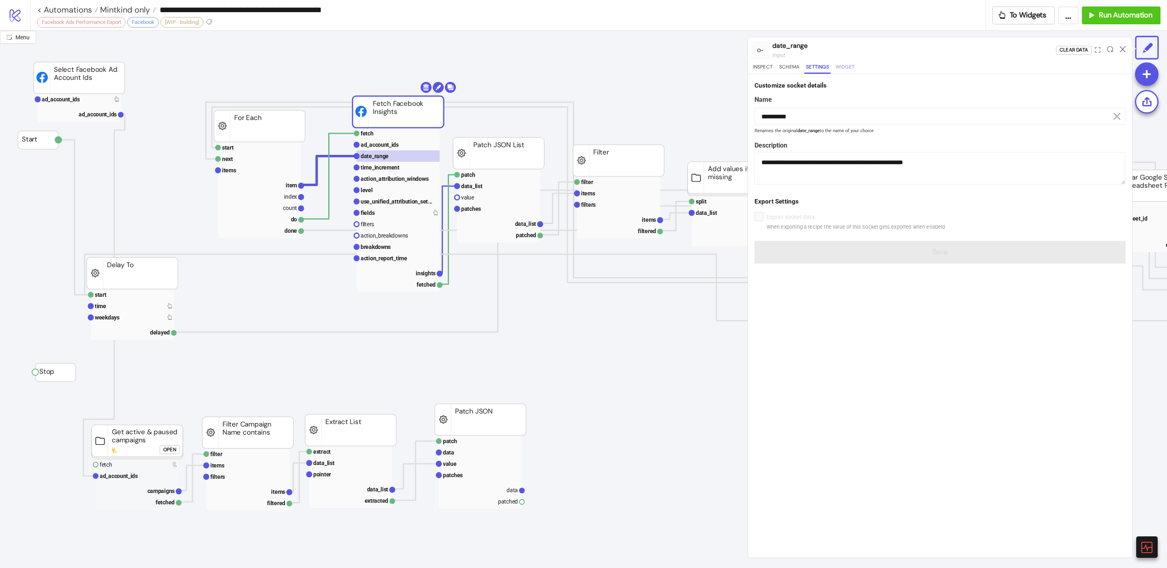
click at [836, 67] on button "Widget" at bounding box center [845, 68] width 22 height 11
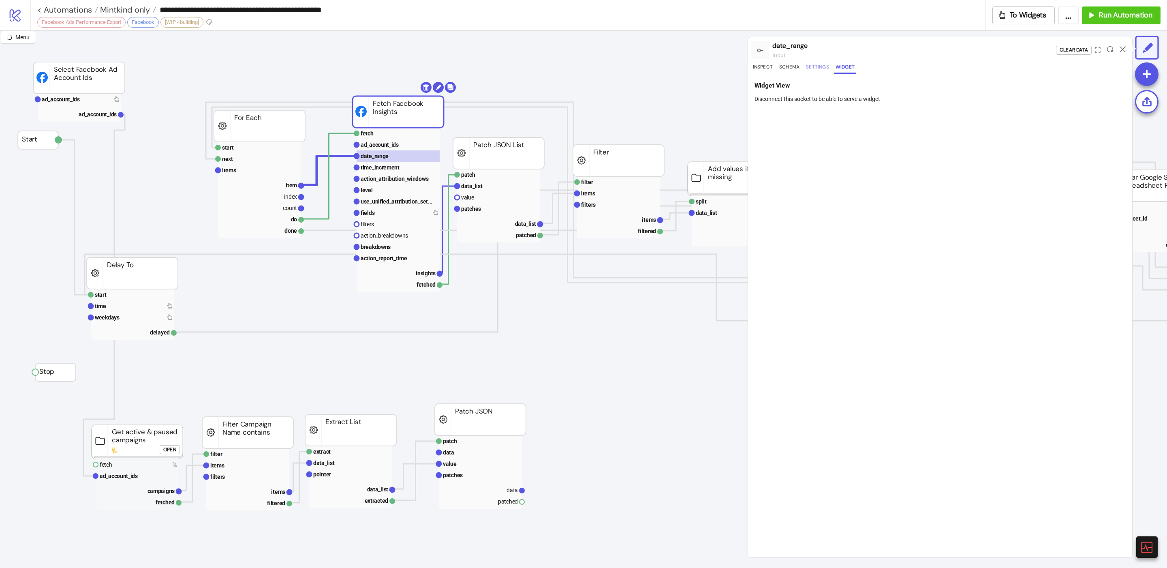
click at [815, 68] on button "Settings" at bounding box center [818, 68] width 26 height 11
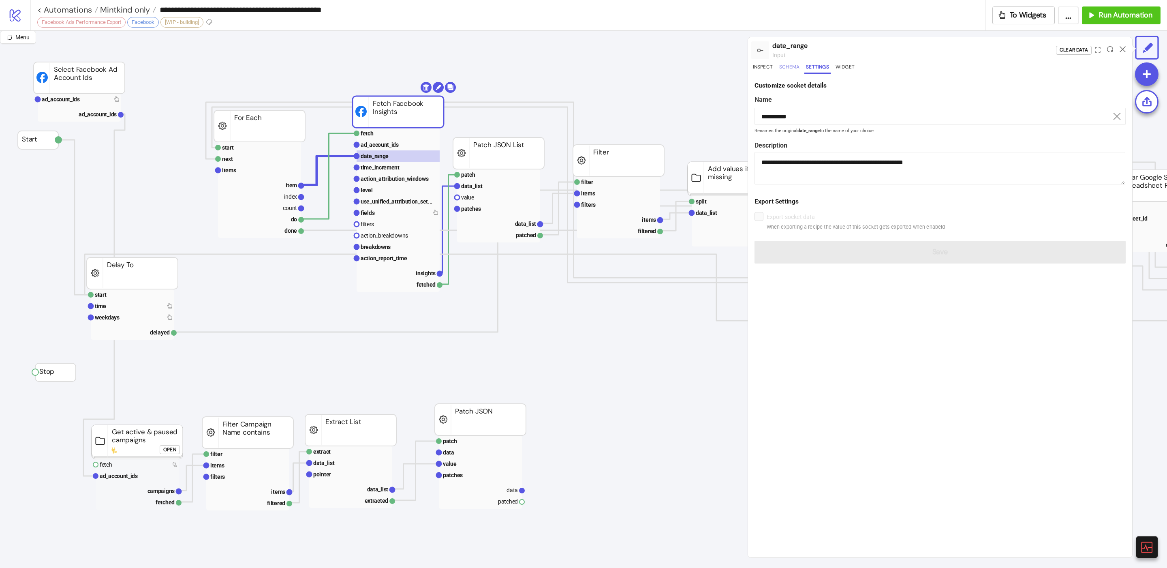
click at [796, 70] on button "Schema" at bounding box center [790, 68] width 24 height 11
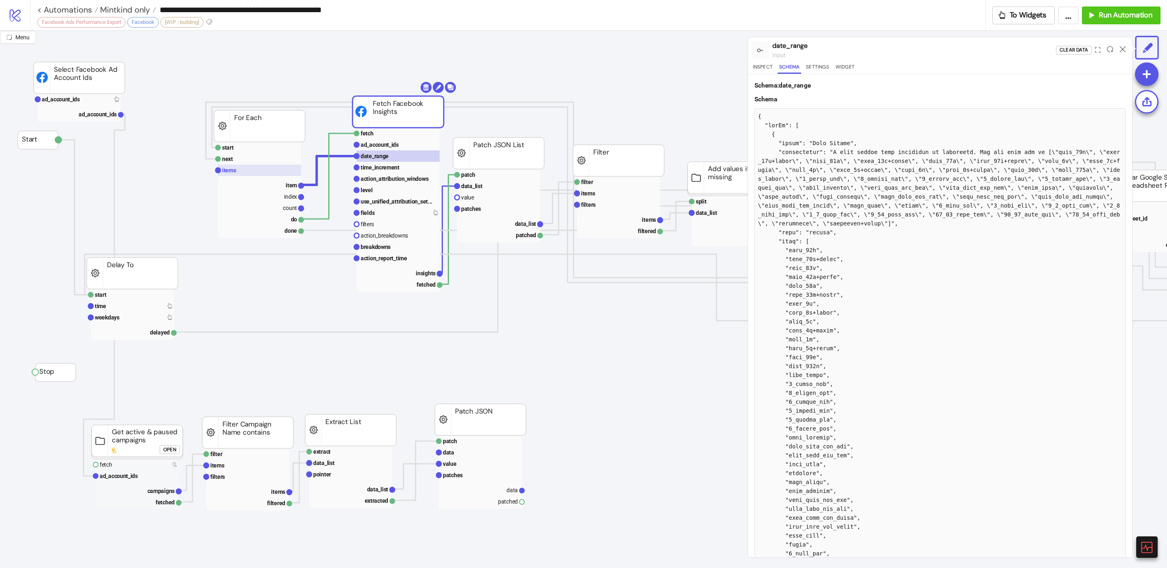
click at [229, 171] on text "items" at bounding box center [229, 170] width 14 height 6
